Goal: Task Accomplishment & Management: Use online tool/utility

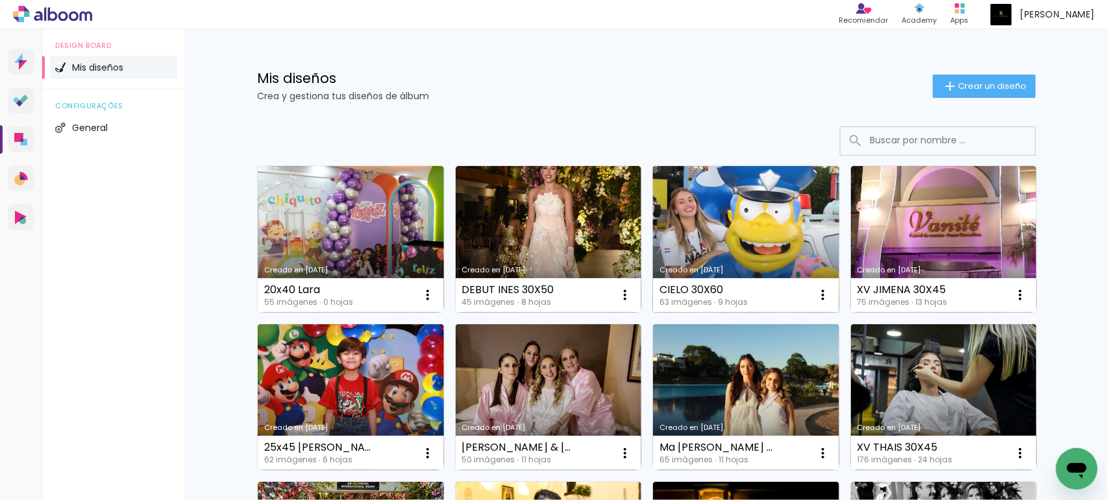
click at [757, 214] on link "Creado en [DATE]" at bounding box center [746, 239] width 186 height 147
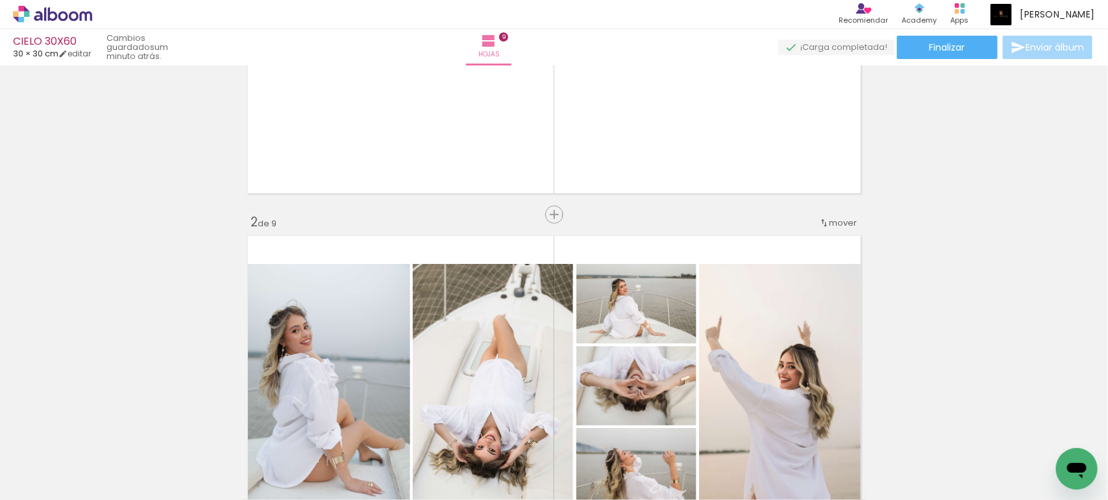
scroll to position [54, 0]
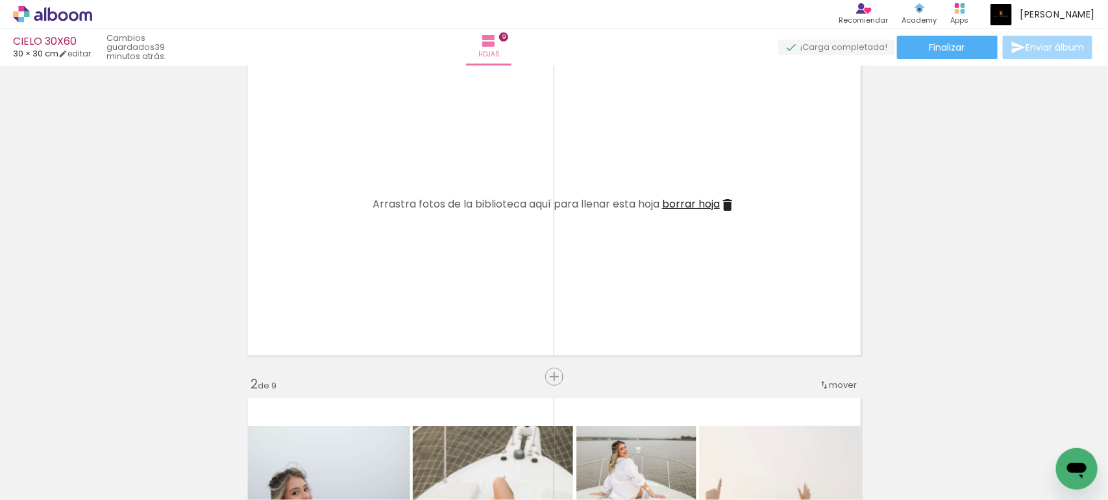
scroll to position [0, 3581]
